Goal: Task Accomplishment & Management: Use online tool/utility

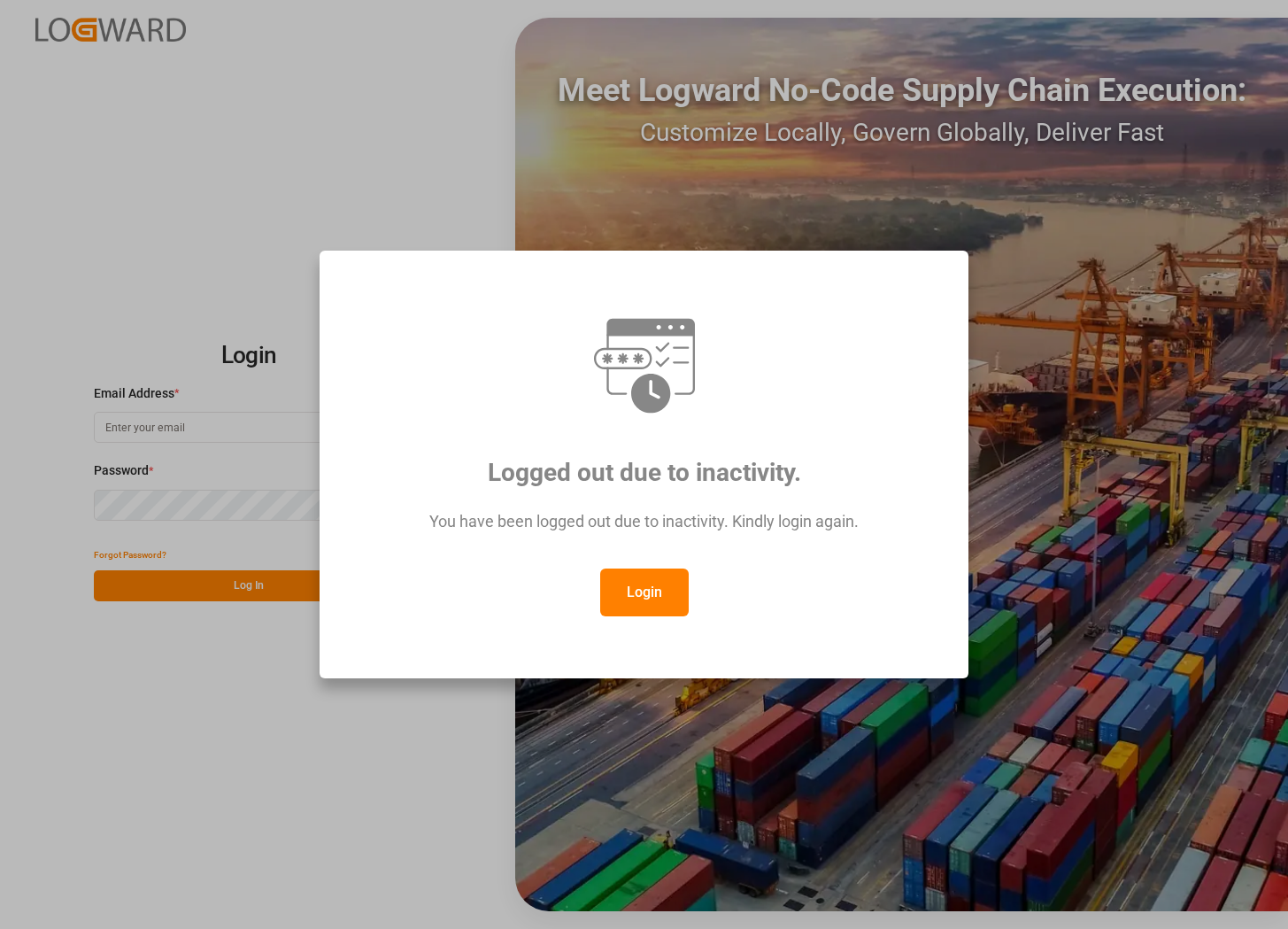
type input "[PERSON_NAME][EMAIL_ADDRESS][PERSON_NAME][DOMAIN_NAME]"
click at [641, 604] on button "Login" at bounding box center [644, 592] width 88 height 48
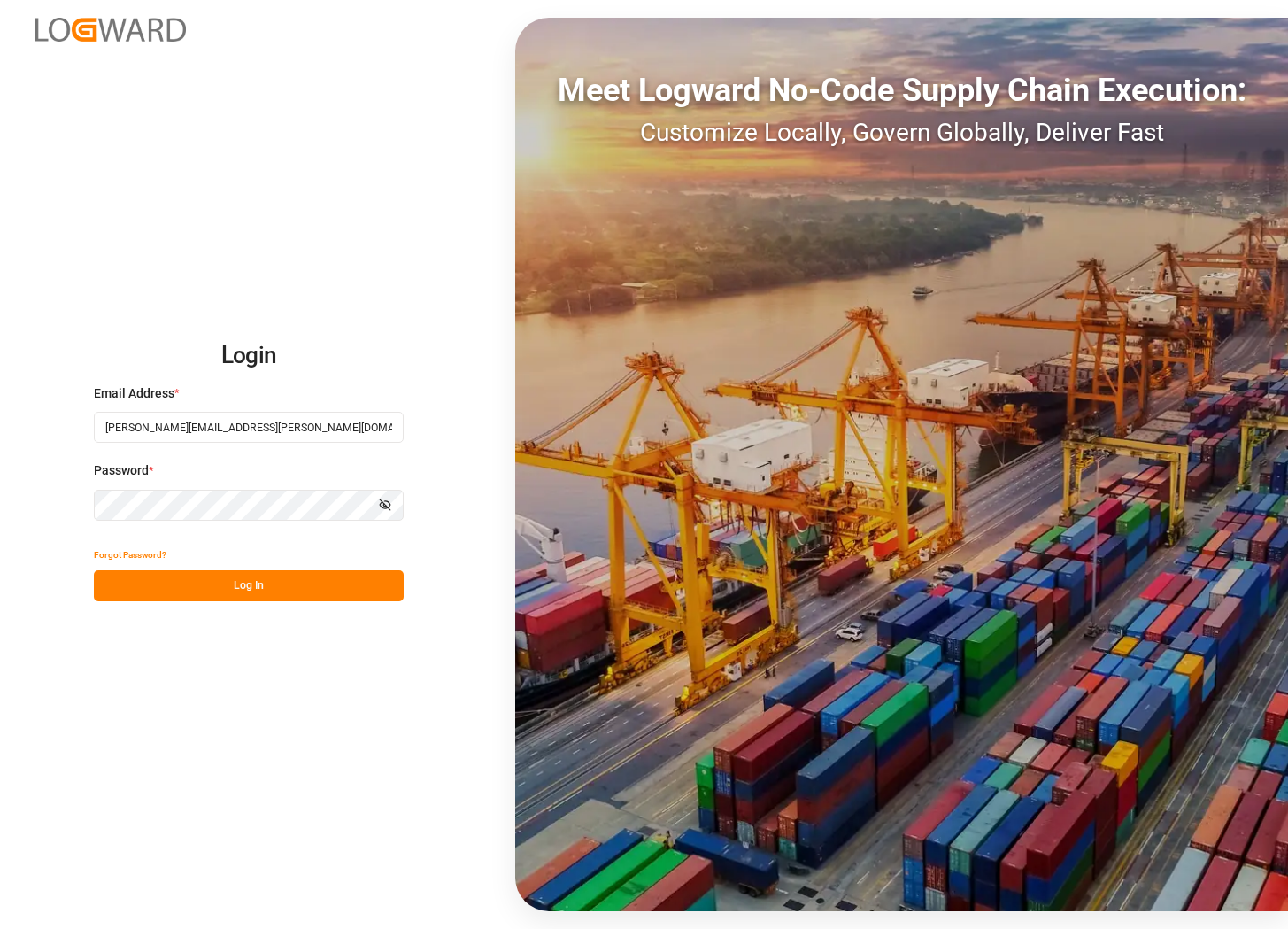
click at [285, 586] on button "Log In" at bounding box center [249, 586] width 310 height 31
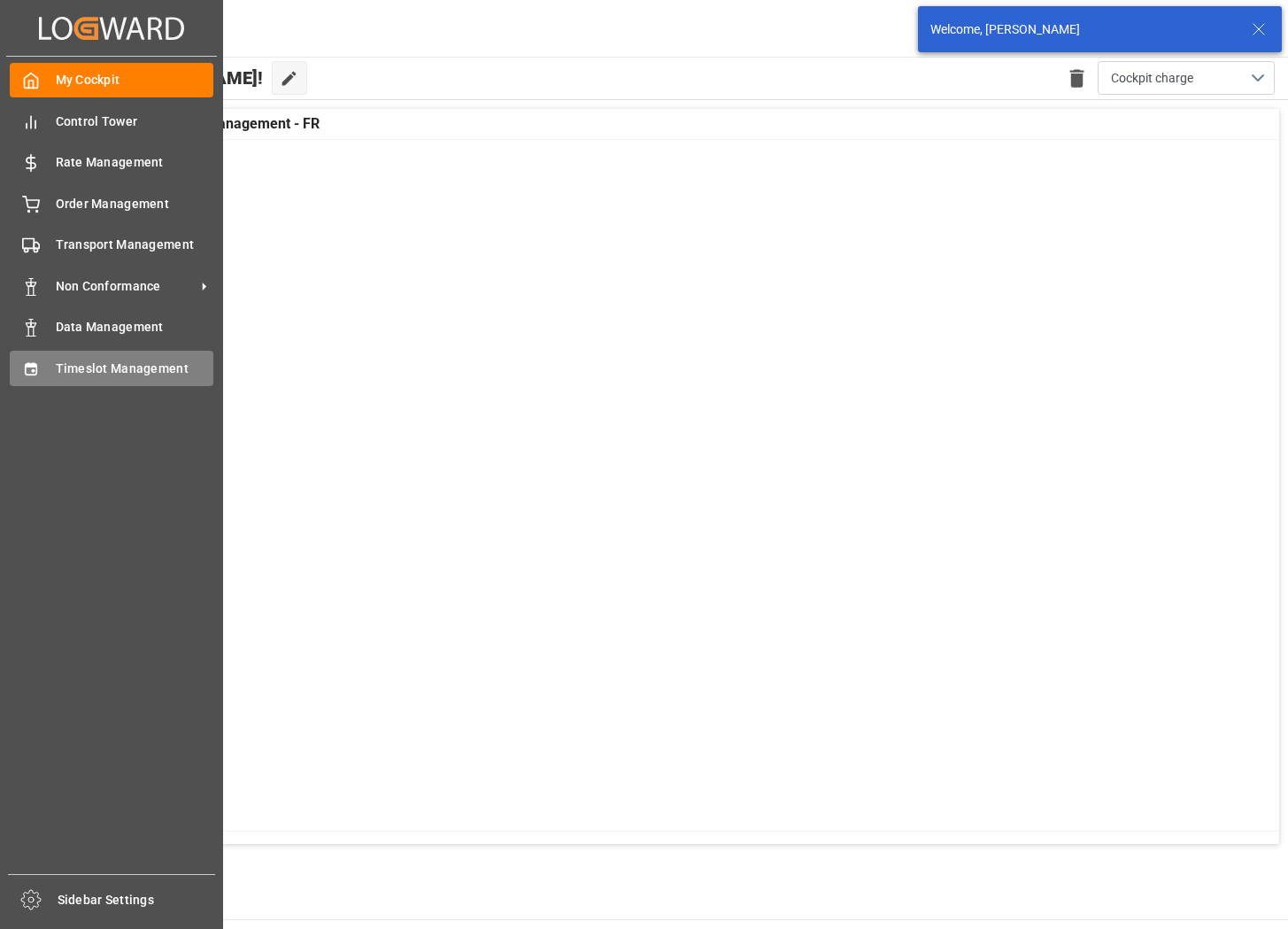
click at [77, 359] on span "Timeslot Management" at bounding box center [135, 368] width 158 height 18
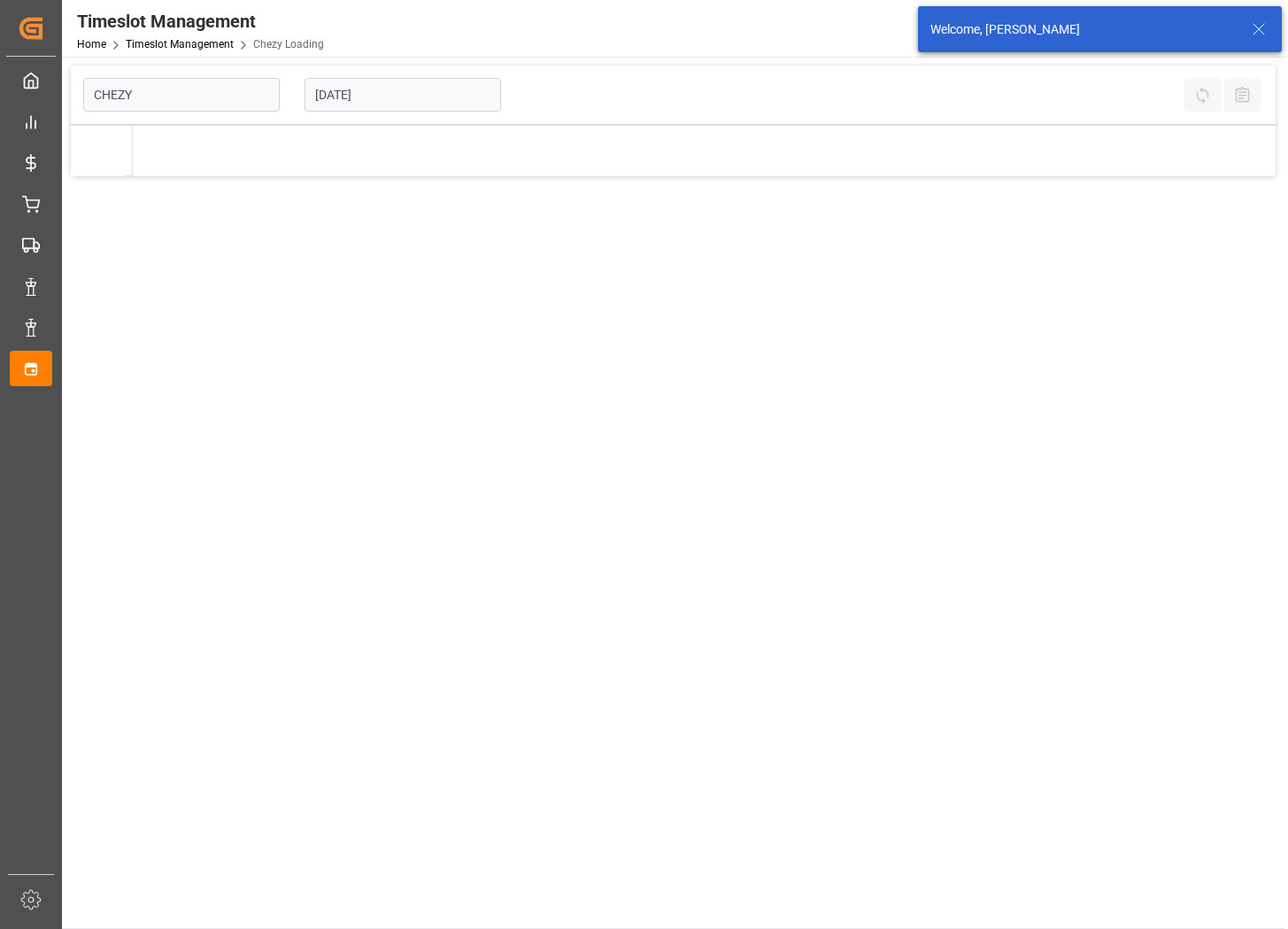
type input "Chezy Loading"
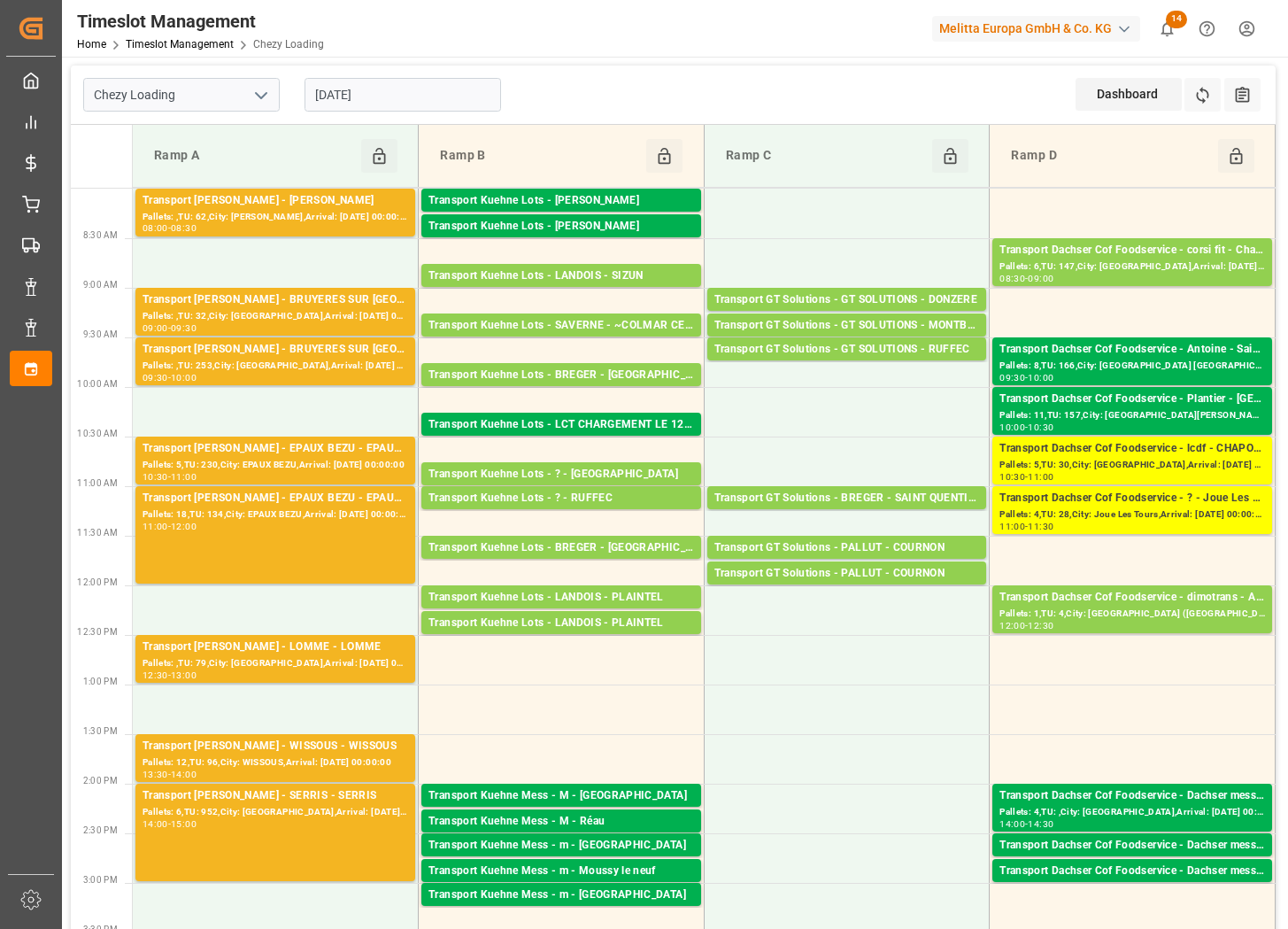
click at [395, 98] on input "[DATE]" at bounding box center [402, 95] width 196 height 34
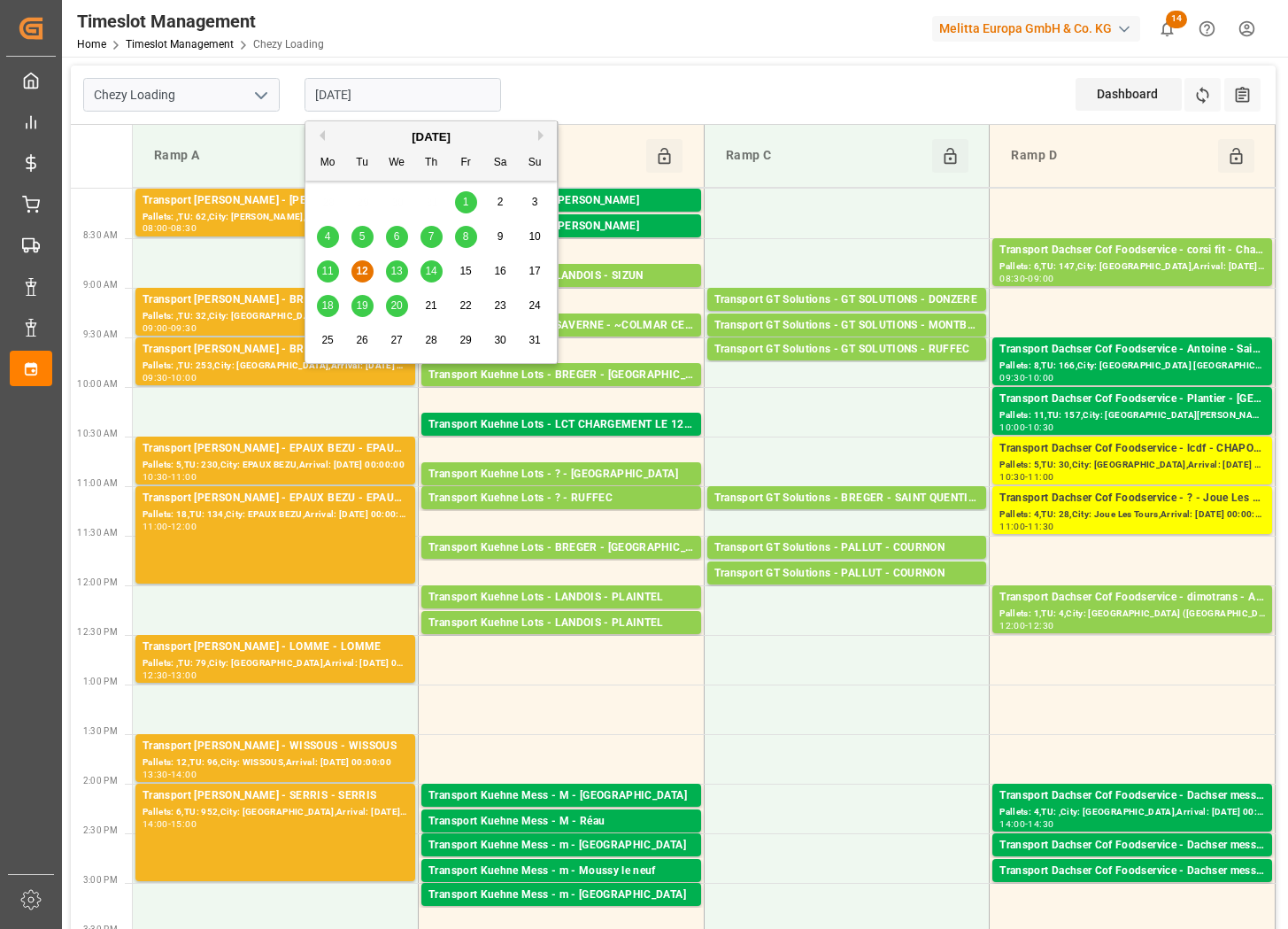
click at [431, 272] on span "14" at bounding box center [431, 271] width 12 height 12
type input "[DATE]"
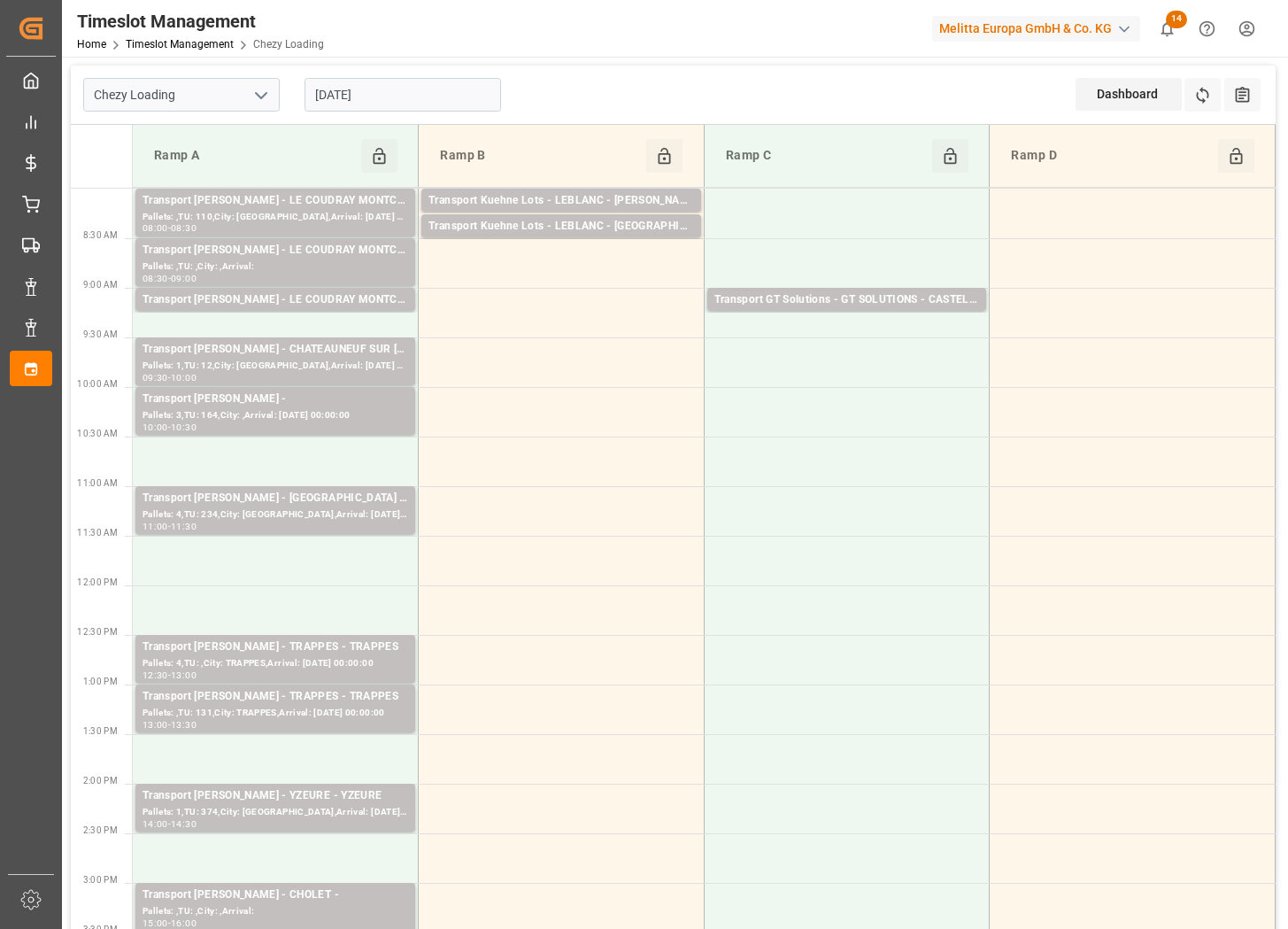
click at [253, 89] on icon "open menu" at bounding box center [261, 95] width 21 height 21
click at [225, 170] on div "Chezy Unloading" at bounding box center [181, 173] width 195 height 40
type input "Chezy Unloading"
